Goal: Information Seeking & Learning: Understand process/instructions

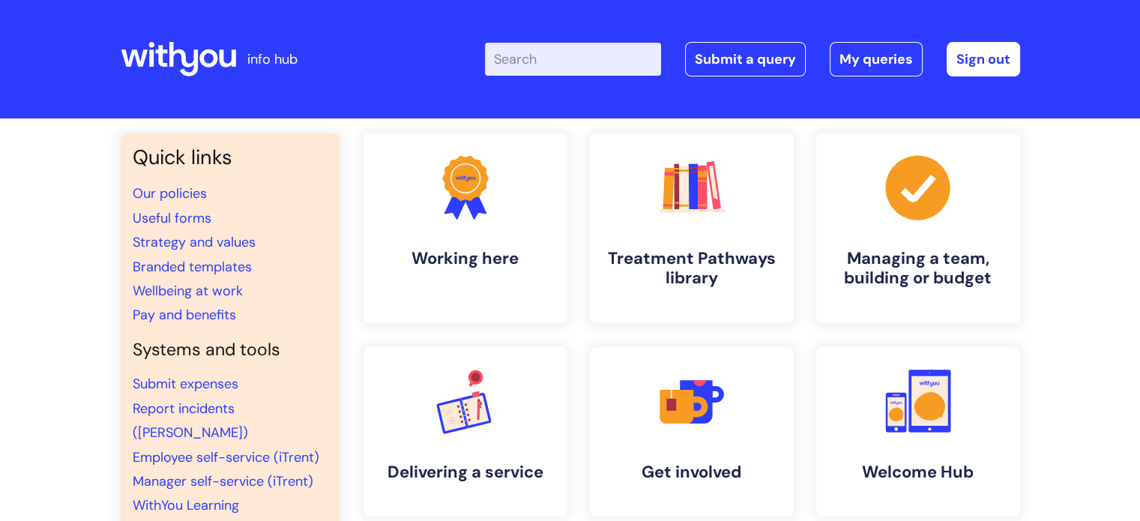
click at [567, 59] on input "Enter your search term here..." at bounding box center [573, 59] width 176 height 33
type input "birthday"
click button "Search" at bounding box center [0, 0] width 0 height 0
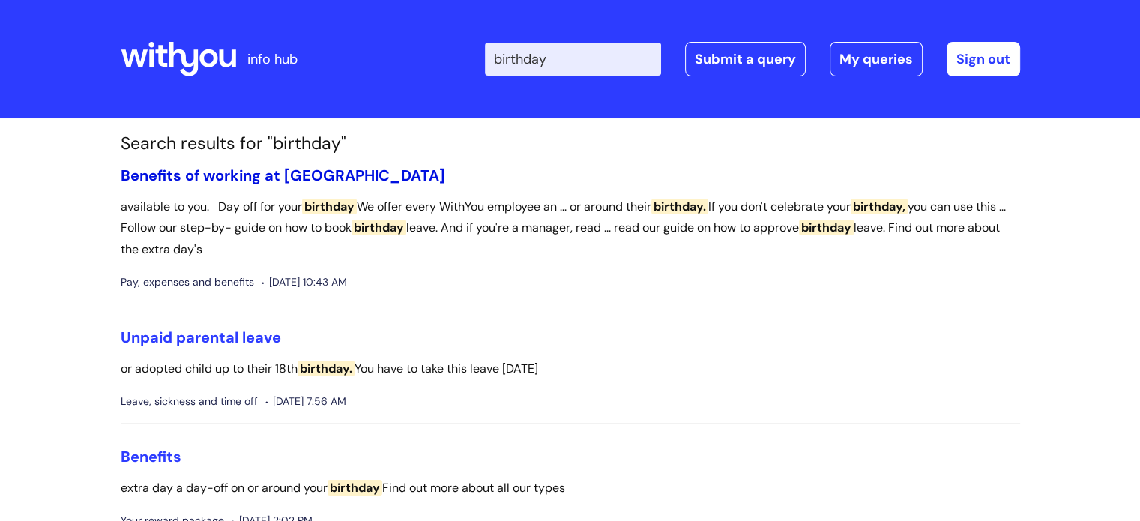
click at [290, 172] on link "Benefits of working at [GEOGRAPHIC_DATA]" at bounding box center [283, 175] width 325 height 19
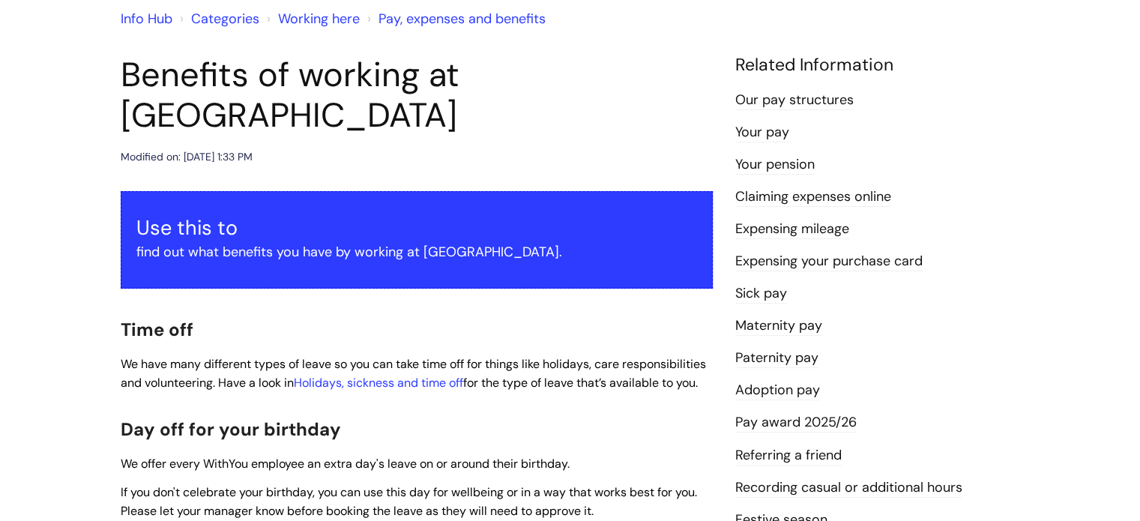
scroll to position [300, 0]
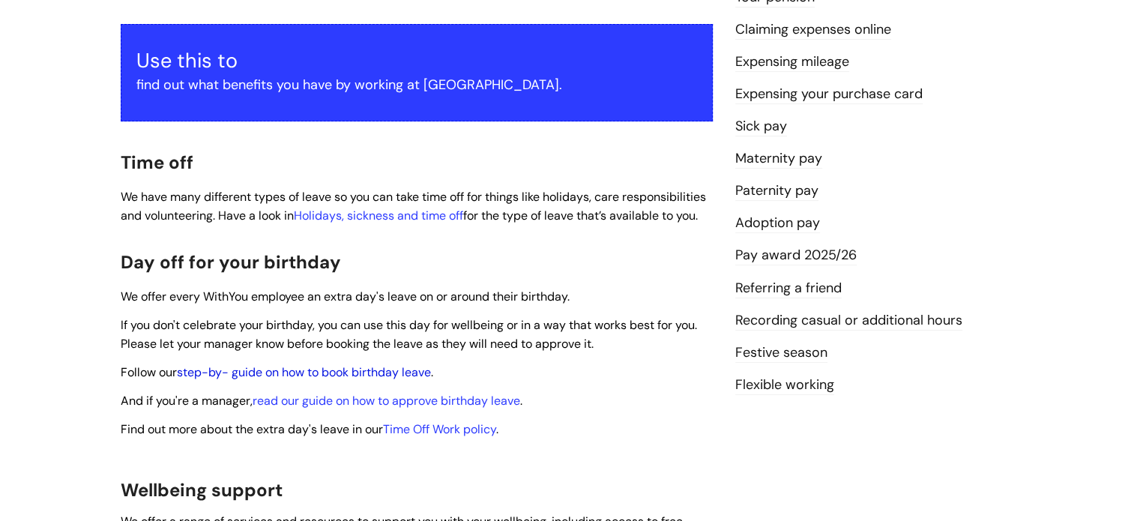
click at [308, 364] on link "step-by- guide on how to book birthday leave" at bounding box center [304, 372] width 254 height 16
